Goal: Information Seeking & Learning: Learn about a topic

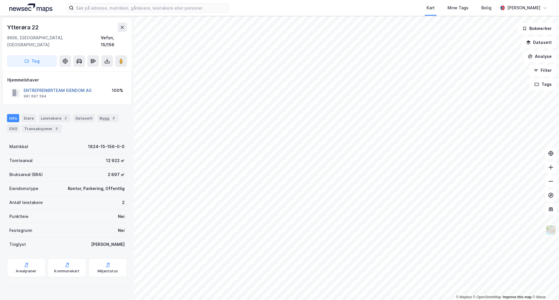
click at [0, 0] on button "ENTREPRENØRTEAM EIENDOM AS" at bounding box center [0, 0] width 0 height 0
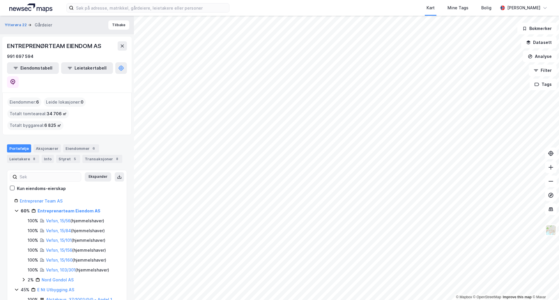
scroll to position [2, 0]
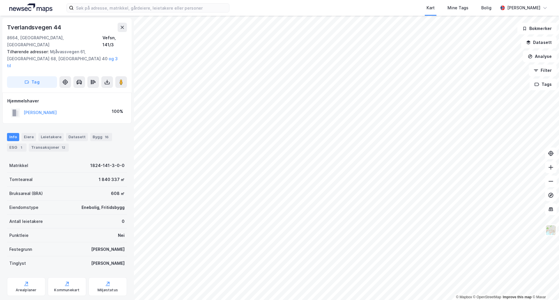
scroll to position [1, 0]
